Goal: Check status: Check status

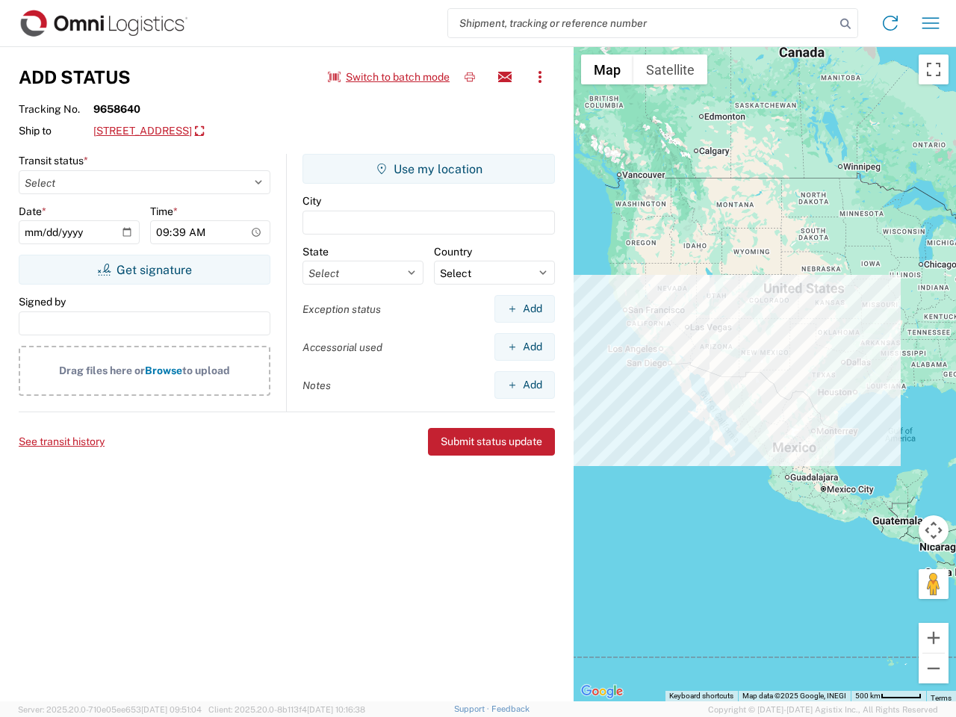
click at [642, 23] on input "search" at bounding box center [641, 23] width 387 height 28
click at [845, 24] on icon at bounding box center [845, 23] width 21 height 21
click at [890, 23] on icon at bounding box center [890, 23] width 24 height 24
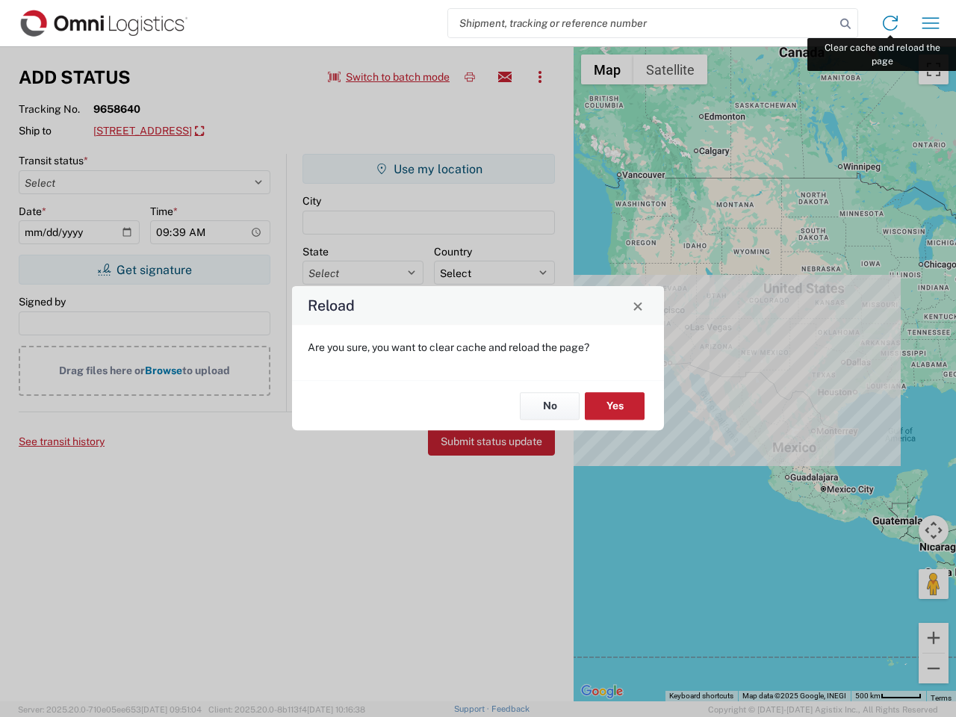
click at [931, 23] on div "Reload Are you sure, you want to clear cache and reload the page? No Yes" at bounding box center [478, 358] width 956 height 717
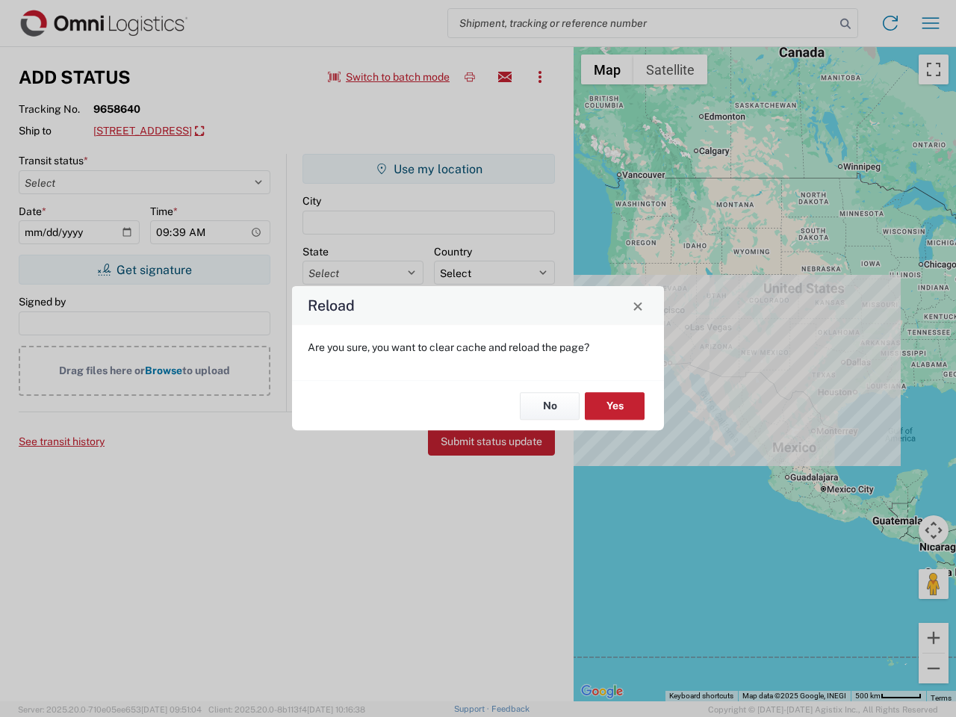
click at [389, 77] on div "Reload Are you sure, you want to clear cache and reload the page? No Yes" at bounding box center [478, 358] width 956 height 717
click at [470, 77] on div "Reload Are you sure, you want to clear cache and reload the page? No Yes" at bounding box center [478, 358] width 956 height 717
click at [505, 77] on div "Reload Are you sure, you want to clear cache and reload the page? No Yes" at bounding box center [478, 358] width 956 height 717
click at [540, 77] on div "Reload Are you sure, you want to clear cache and reload the page? No Yes" at bounding box center [478, 358] width 956 height 717
click at [213, 131] on div "Reload Are you sure, you want to clear cache and reload the page? No Yes" at bounding box center [478, 358] width 956 height 717
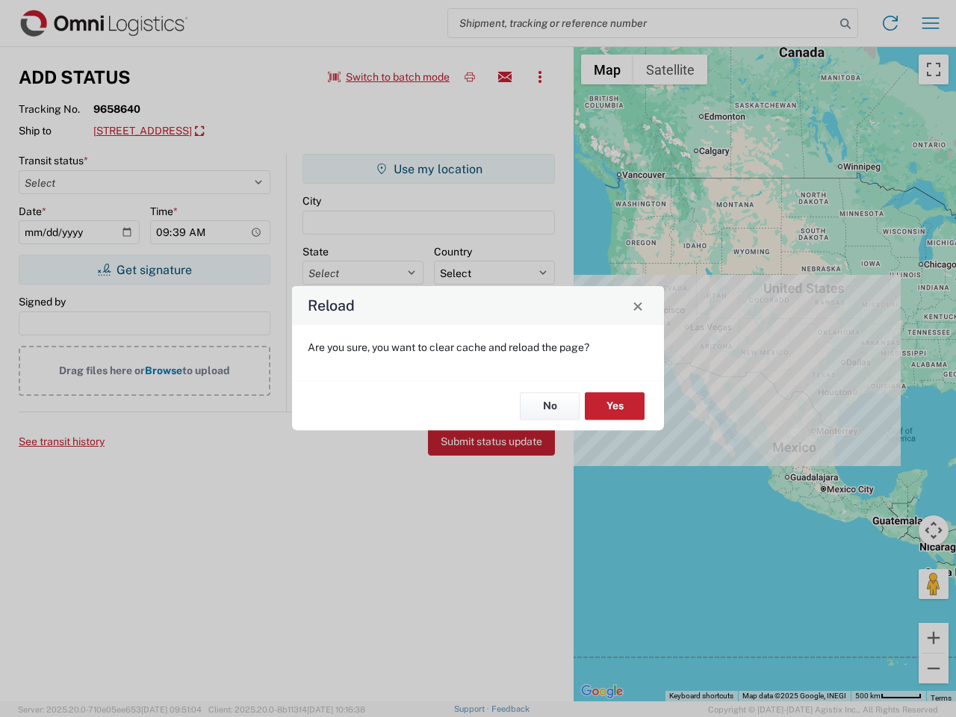
click at [144, 270] on div "Reload Are you sure, you want to clear cache and reload the page? No Yes" at bounding box center [478, 358] width 956 height 717
